Goal: Transaction & Acquisition: Purchase product/service

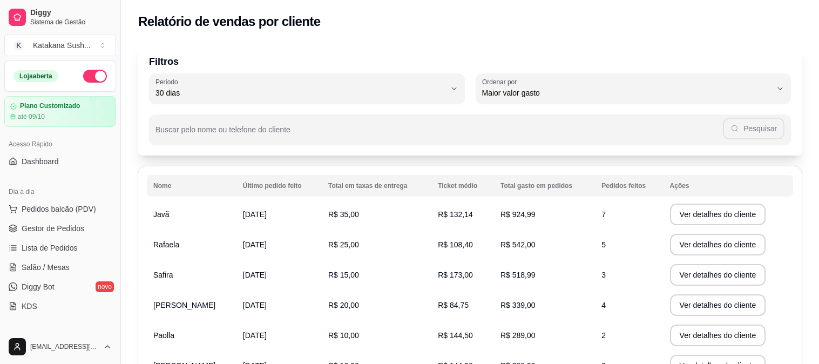
select select "30"
select select "HIGHEST_TOTAL_SPENT_WITH_ORDERS"
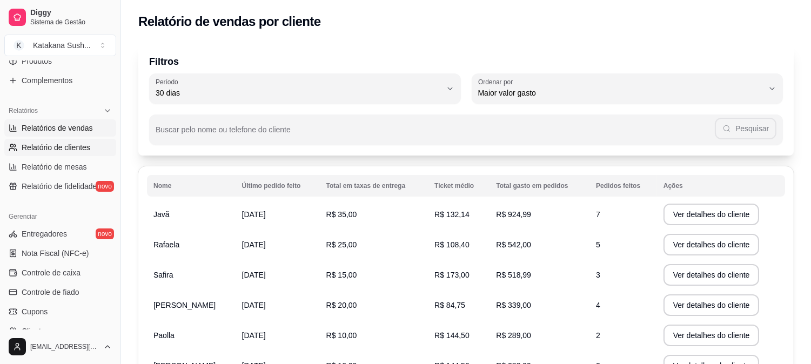
click at [73, 126] on span "Relatórios de vendas" at bounding box center [57, 128] width 71 height 11
select select "ALL"
select select "0"
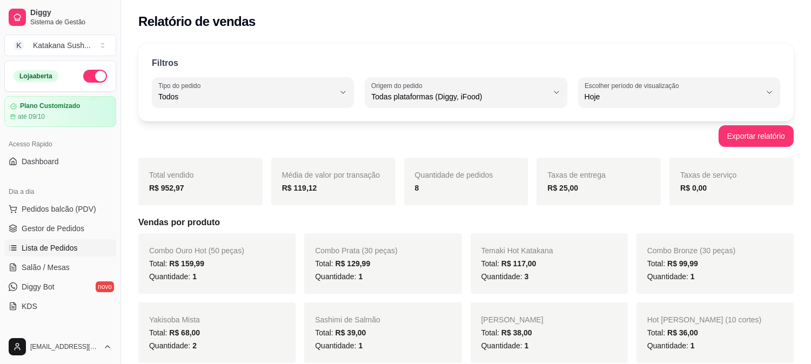
click at [63, 244] on span "Lista de Pedidos" at bounding box center [50, 248] width 56 height 11
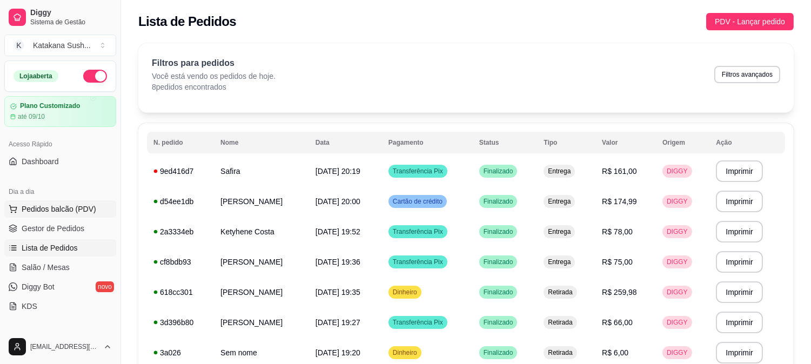
click at [57, 209] on span "Pedidos balcão (PDV)" at bounding box center [59, 209] width 75 height 11
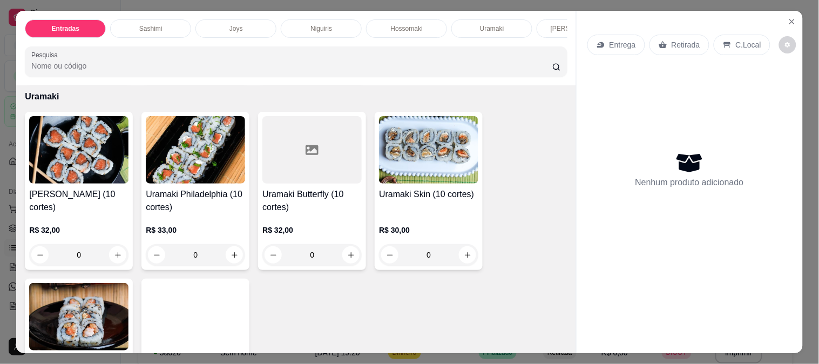
scroll to position [1200, 0]
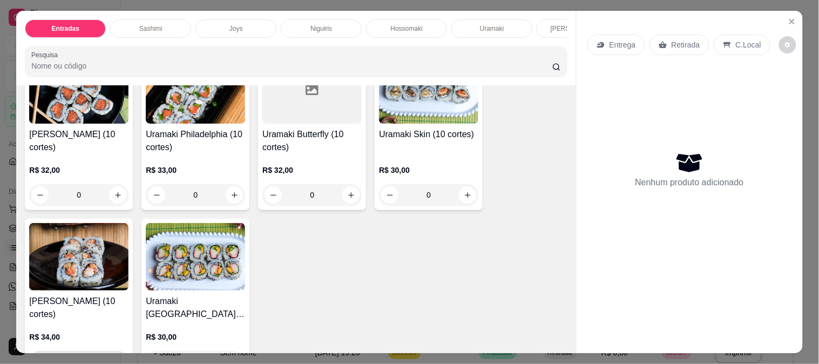
click at [114, 358] on icon "increase-product-quantity" at bounding box center [118, 362] width 8 height 8
type input "1"
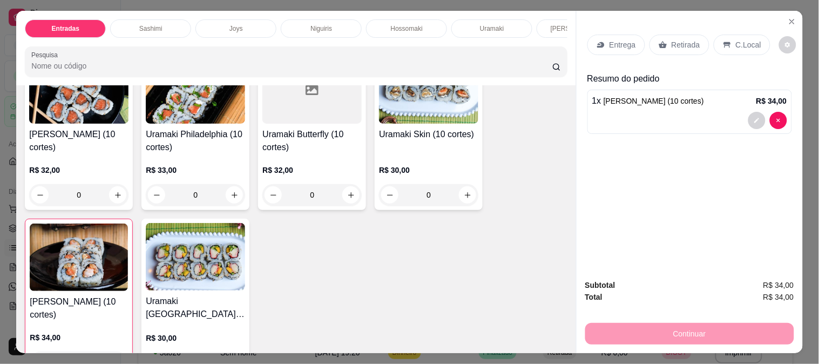
click at [602, 46] on div "Entrega" at bounding box center [617, 45] width 58 height 21
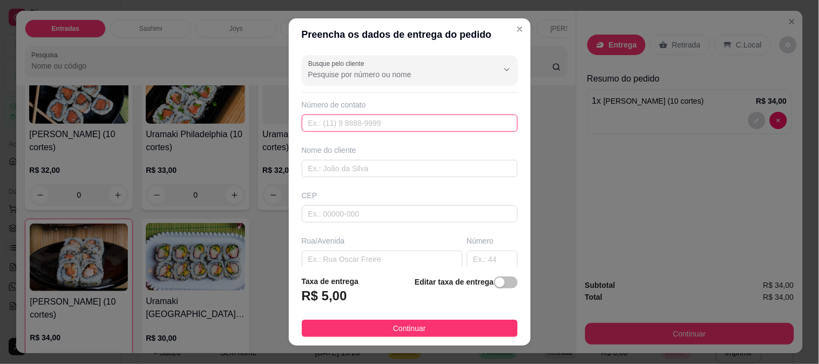
click at [385, 127] on input "text" at bounding box center [410, 123] width 216 height 17
type input "[PHONE_NUMBER]"
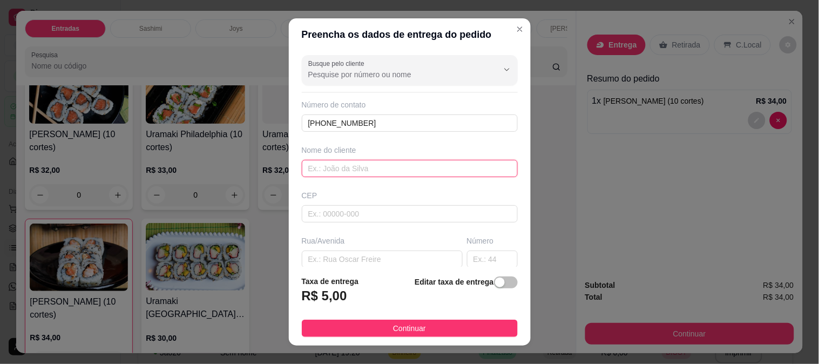
click at [379, 165] on input "text" at bounding box center [410, 168] width 216 height 17
type input "[PERSON_NAME]"
click at [364, 252] on input "text" at bounding box center [382, 259] width 161 height 17
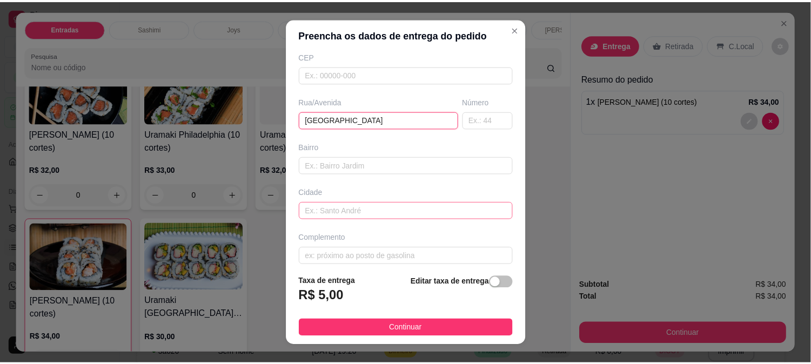
scroll to position [148, 0]
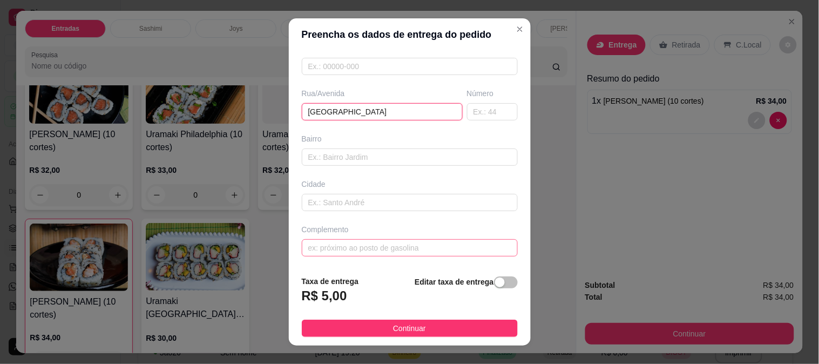
type input "[GEOGRAPHIC_DATA]"
click at [360, 251] on input "text" at bounding box center [410, 247] width 216 height 17
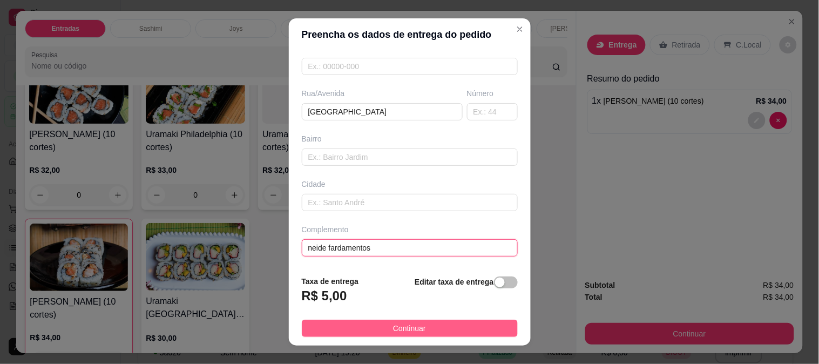
type input "neide fardamentos"
click at [384, 321] on button "Continuar" at bounding box center [410, 328] width 216 height 17
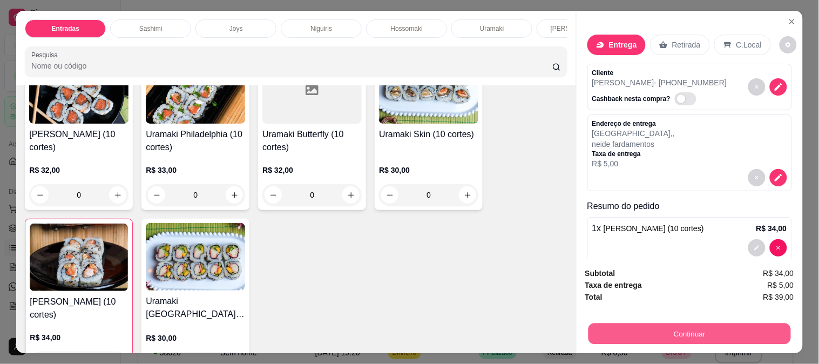
click at [602, 329] on button "Continuar" at bounding box center [689, 333] width 203 height 21
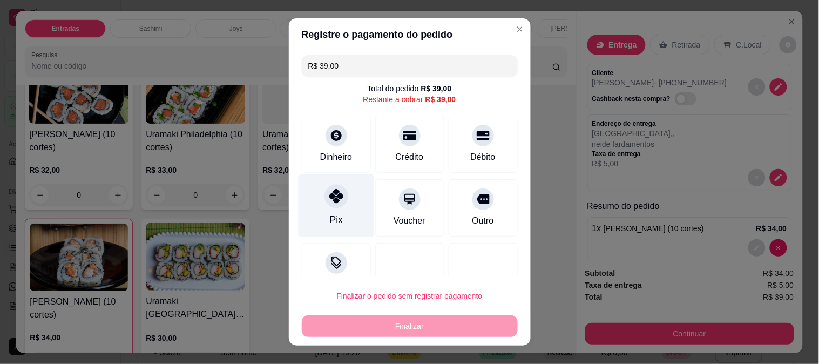
click at [342, 207] on div "Pix" at bounding box center [336, 205] width 76 height 63
type input "R$ 0,00"
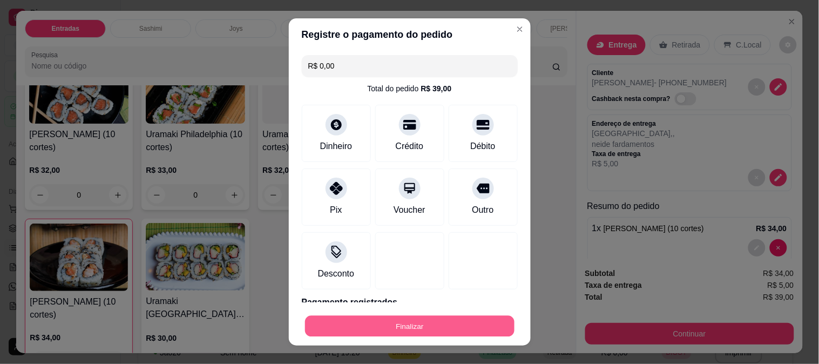
click at [448, 328] on button "Finalizar" at bounding box center [410, 326] width 210 height 21
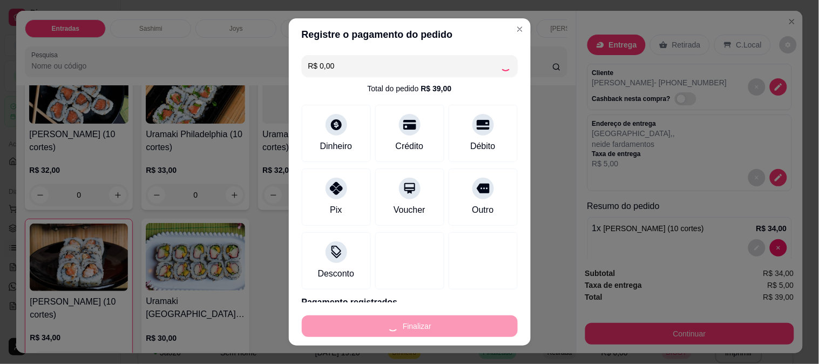
type input "0"
type input "-R$ 39,00"
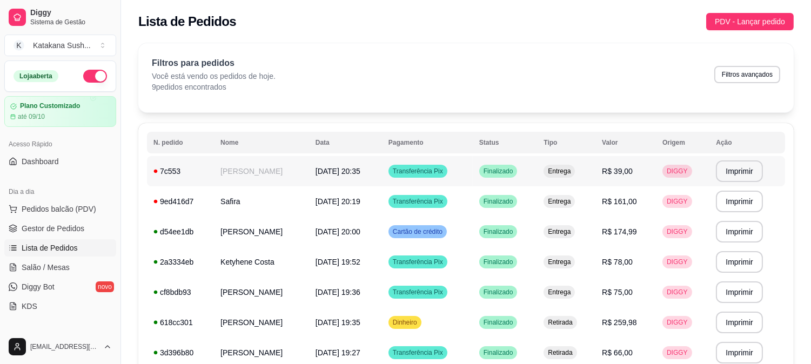
click at [159, 170] on div "7c553" at bounding box center [180, 171] width 54 height 11
click at [151, 196] on td "9ed416d7" at bounding box center [180, 201] width 67 height 30
